Goal: Check status: Verify the current state of an ongoing process or item

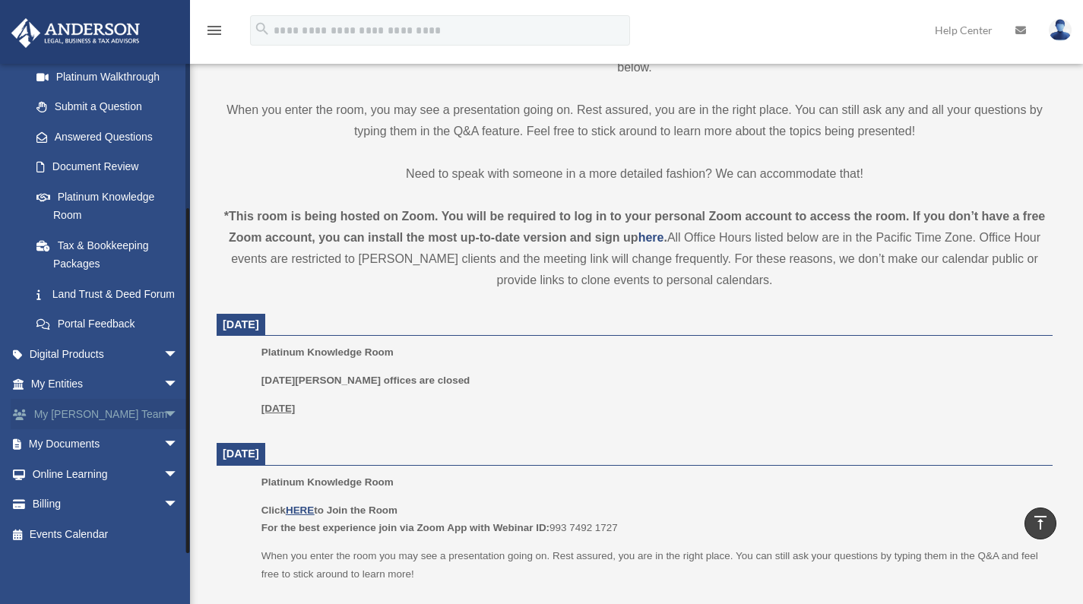
scroll to position [501, 0]
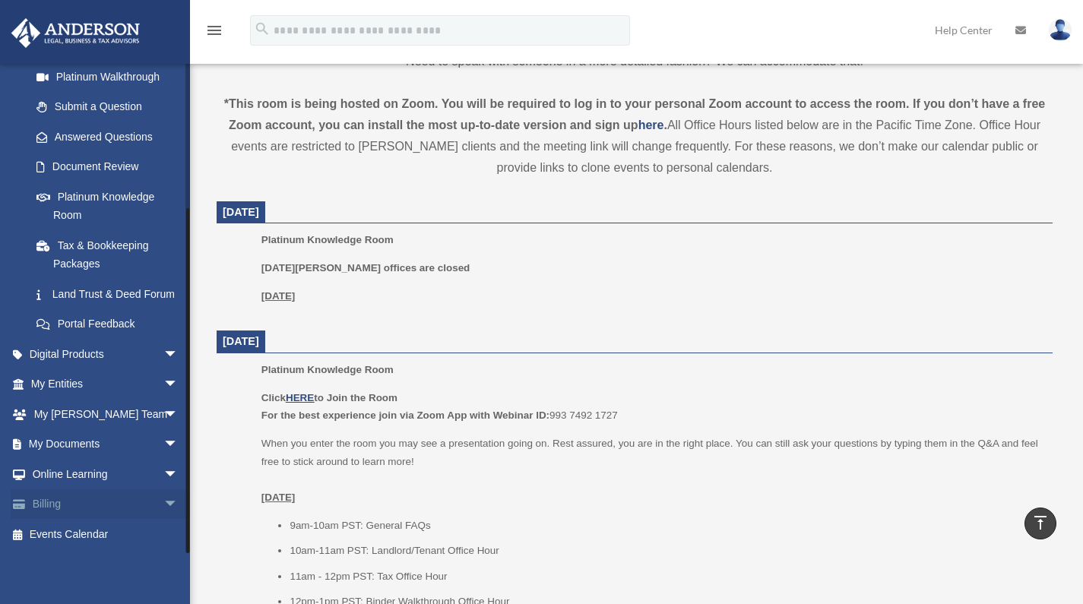
click at [61, 504] on link "Billing arrow_drop_down" at bounding box center [106, 504] width 191 height 30
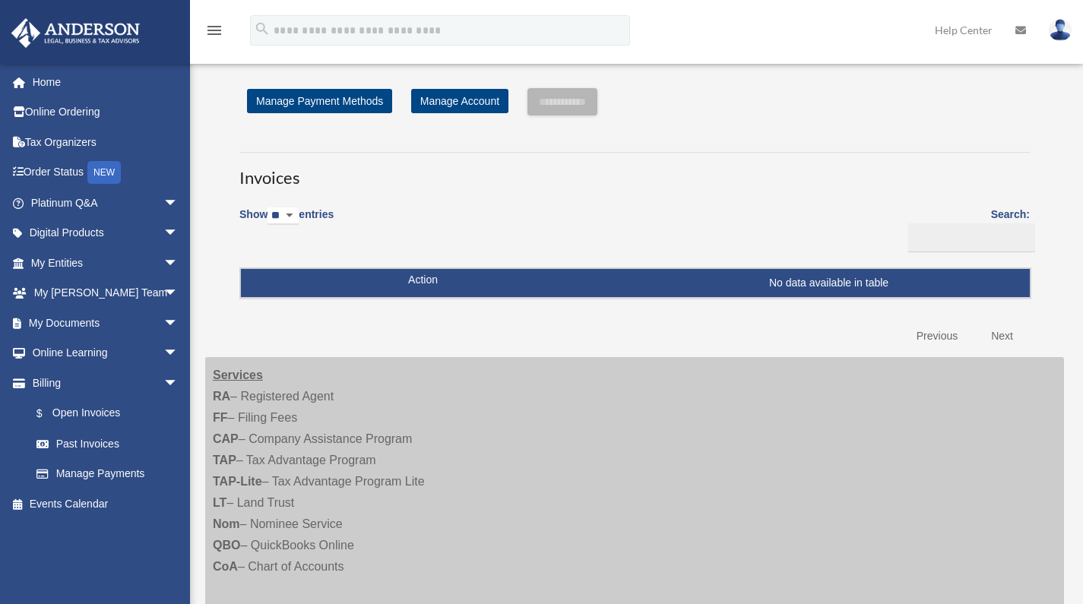
scroll to position [180, 0]
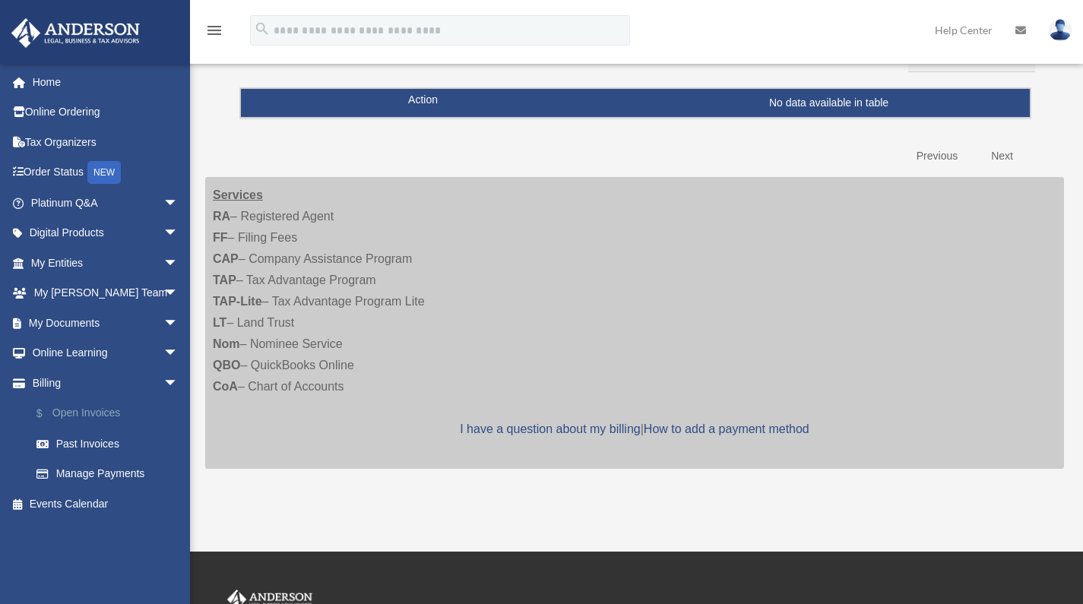
click at [96, 410] on link "$ Open Invoices" at bounding box center [111, 413] width 180 height 31
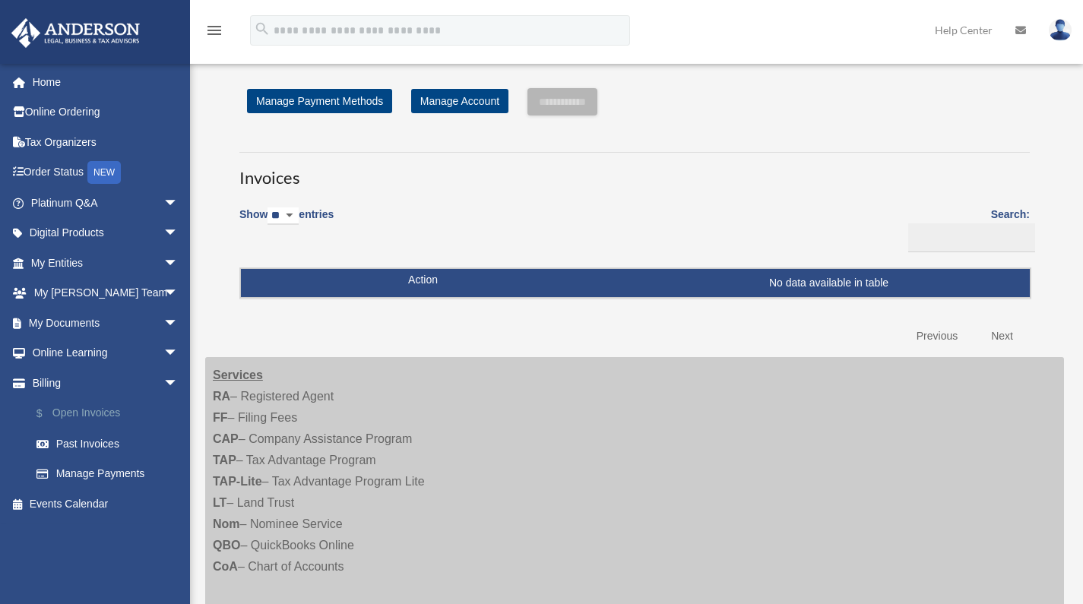
click at [90, 406] on link "$ Open Invoices" at bounding box center [111, 413] width 180 height 31
click at [68, 441] on link "Past Invoices" at bounding box center [111, 444] width 180 height 30
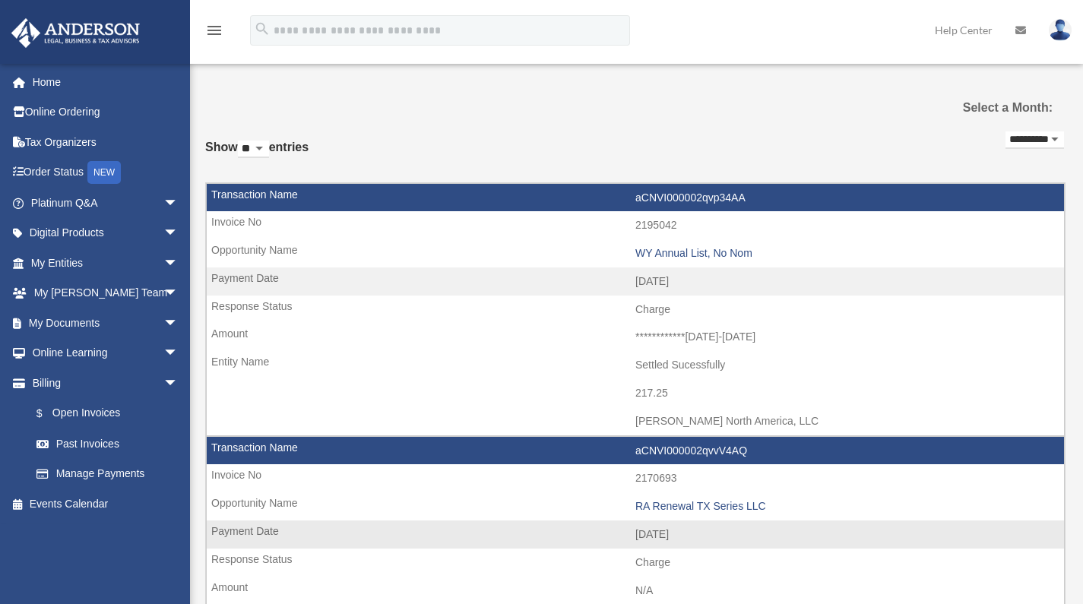
scroll to position [114, 0]
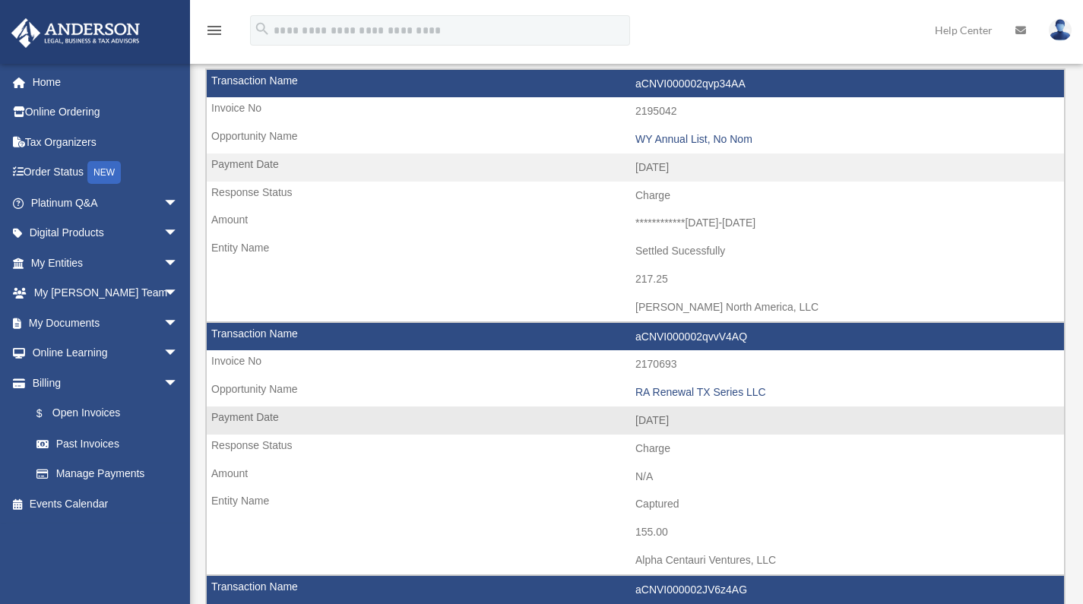
drag, startPoint x: 680, startPoint y: 355, endPoint x: 632, endPoint y: 353, distance: 47.9
click at [632, 353] on td "2170693" at bounding box center [635, 364] width 857 height 29
copy td "2170693"
